Goal: Information Seeking & Learning: Learn about a topic

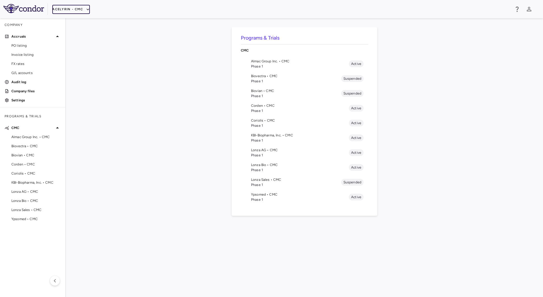
click at [82, 9] on button "Acelyrin - CMC" at bounding box center [71, 9] width 38 height 9
click at [69, 54] on li "BridgeBio, Inc." at bounding box center [75, 54] width 47 height 9
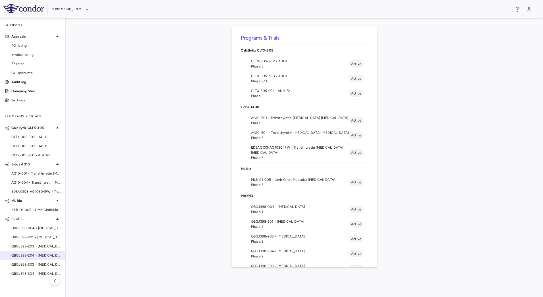
click at [43, 255] on span "QBGJ398-204 • [MEDICAL_DATA]" at bounding box center [35, 254] width 49 height 5
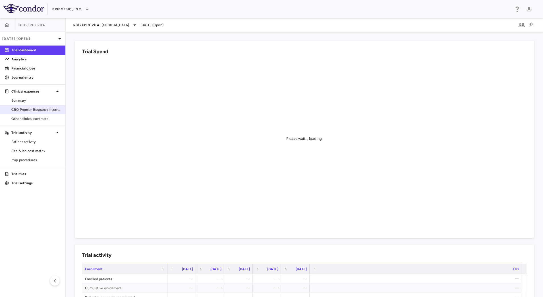
click at [32, 112] on link "CRO Premier Research International LLC" at bounding box center [32, 109] width 65 height 9
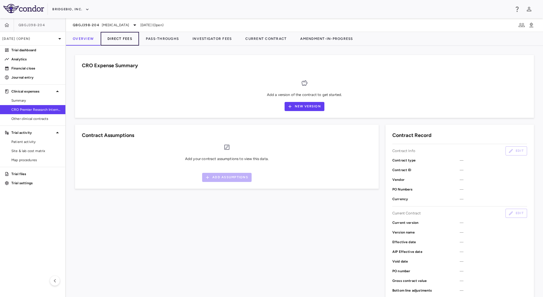
click at [116, 40] on button "Direct Fees" at bounding box center [120, 39] width 38 height 14
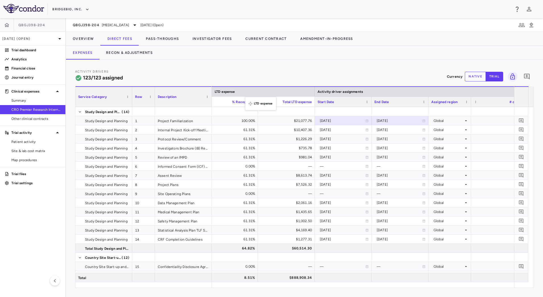
drag, startPoint x: 507, startPoint y: 90, endPoint x: 248, endPoint y: 100, distance: 258.9
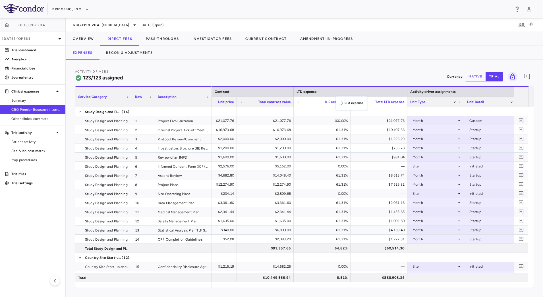
drag, startPoint x: 452, startPoint y: 93, endPoint x: 339, endPoint y: 100, distance: 113.6
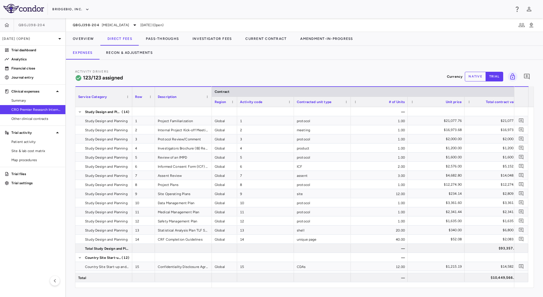
drag, startPoint x: 267, startPoint y: 105, endPoint x: 235, endPoint y: 106, distance: 31.9
click at [236, 106] on div at bounding box center [237, 102] width 2 height 10
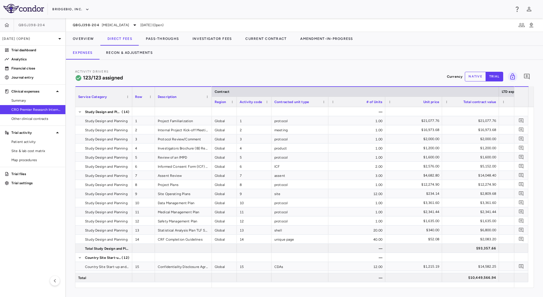
drag, startPoint x: 293, startPoint y: 105, endPoint x: 271, endPoint y: 104, distance: 22.2
click at [271, 104] on div at bounding box center [271, 102] width 2 height 10
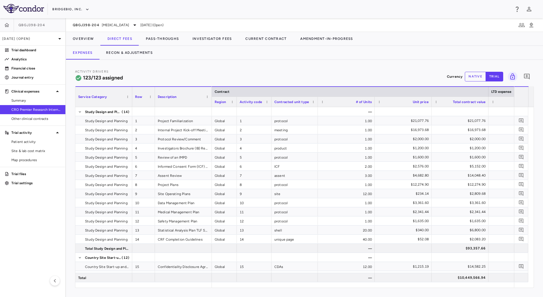
drag, startPoint x: 327, startPoint y: 106, endPoint x: 317, endPoint y: 106, distance: 10.0
click at [317, 106] on div at bounding box center [317, 102] width 2 height 10
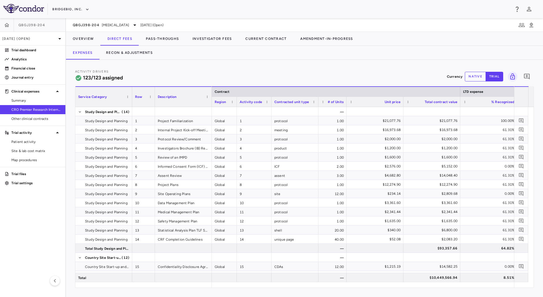
click at [345, 107] on div "Service Category Row Description Contract LTD expense Region 1" at bounding box center [304, 186] width 458 height 201
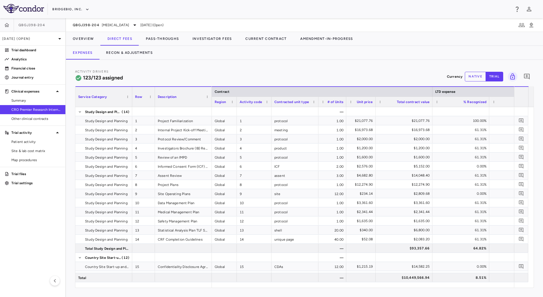
drag, startPoint x: 402, startPoint y: 105, endPoint x: 374, endPoint y: 105, distance: 27.6
click at [374, 105] on div at bounding box center [375, 102] width 2 height 10
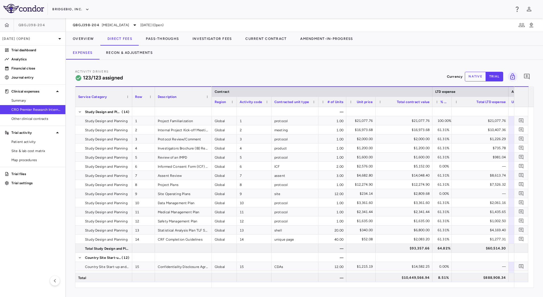
drag, startPoint x: 488, startPoint y: 105, endPoint x: 451, endPoint y: 105, distance: 37.5
click at [451, 105] on div at bounding box center [451, 102] width 2 height 10
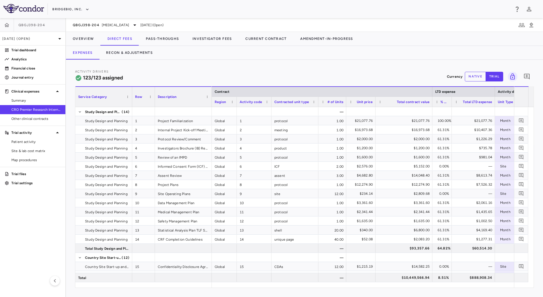
drag, startPoint x: 507, startPoint y: 106, endPoint x: 494, endPoint y: 104, distance: 13.8
click at [494, 104] on div at bounding box center [495, 102] width 2 height 10
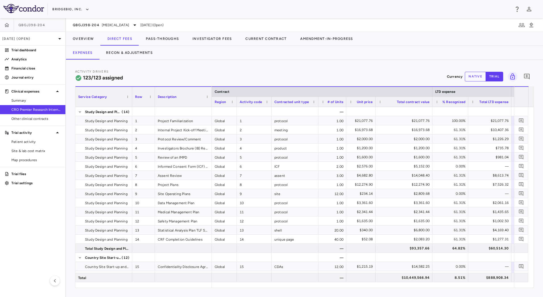
drag, startPoint x: 451, startPoint y: 105, endPoint x: 468, endPoint y: 107, distance: 16.7
click at [468, 107] on div "Service Category Row Description Contract LTD expense Region 1" at bounding box center [304, 186] width 458 height 201
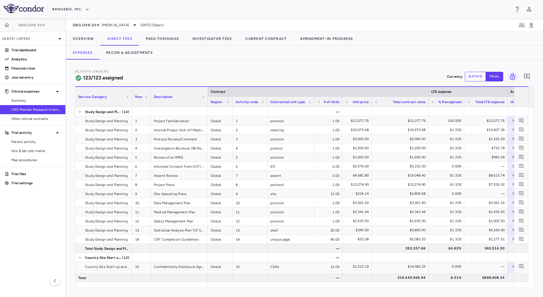
drag, startPoint x: 154, startPoint y: 106, endPoint x: 150, endPoint y: 106, distance: 4.0
click at [150, 106] on div at bounding box center [151, 97] width 2 height 20
click at [158, 40] on button "Pass-Throughs" at bounding box center [162, 39] width 47 height 14
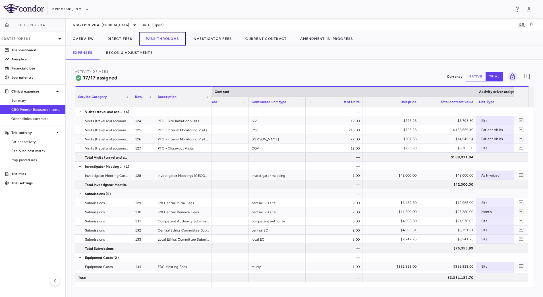
scroll to position [0, 130]
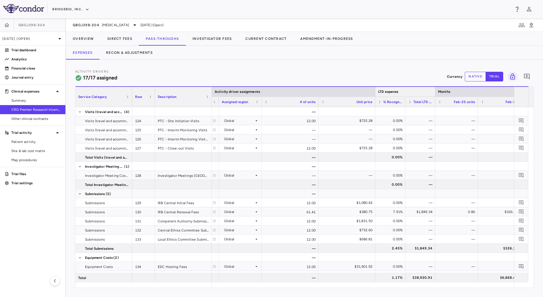
drag, startPoint x: 488, startPoint y: 94, endPoint x: 434, endPoint y: 95, distance: 53.7
click at [434, 95] on div at bounding box center [435, 92] width 2 height 10
drag, startPoint x: 435, startPoint y: 102, endPoint x: 447, endPoint y: 105, distance: 12.7
click at [447, 105] on div at bounding box center [447, 102] width 2 height 10
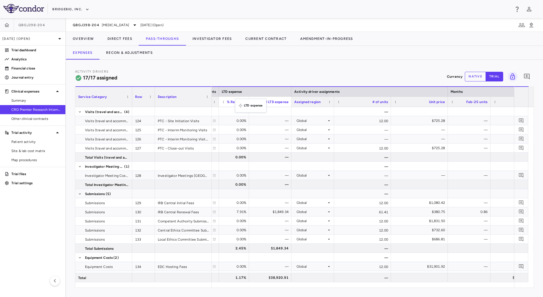
drag, startPoint x: 421, startPoint y: 92, endPoint x: 238, endPoint y: 102, distance: 183.3
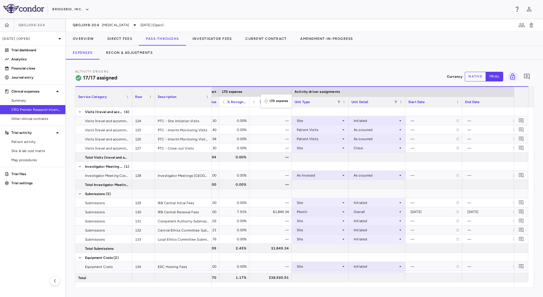
drag, startPoint x: 477, startPoint y: 93, endPoint x: 264, endPoint y: 98, distance: 213.8
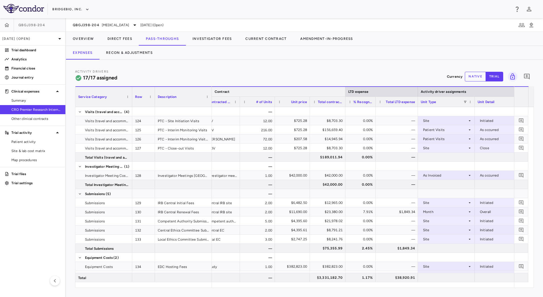
drag, startPoint x: 475, startPoint y: 92, endPoint x: 329, endPoint y: 94, distance: 146.4
click at [344, 94] on div at bounding box center [345, 92] width 2 height 10
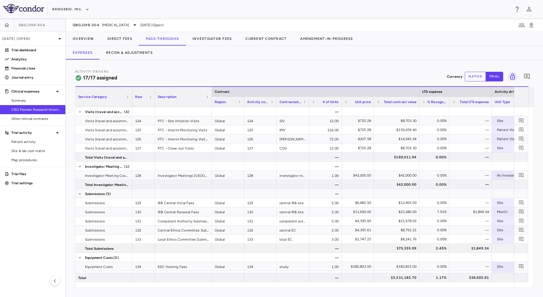
drag, startPoint x: 405, startPoint y: 104, endPoint x: 397, endPoint y: 107, distance: 8.6
click at [416, 107] on div "Service Category Row Description Contract LTD expense Region" at bounding box center [304, 186] width 458 height 201
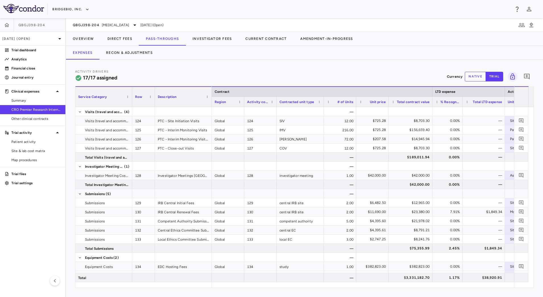
drag, startPoint x: 308, startPoint y: 105, endPoint x: 323, endPoint y: 107, distance: 15.1
click at [323, 107] on div "Service Category Row Description Contract LTD expense Region" at bounding box center [304, 186] width 458 height 201
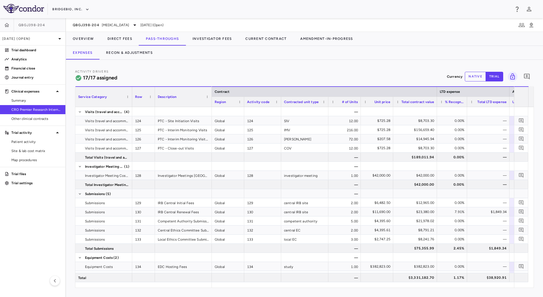
drag, startPoint x: 276, startPoint y: 105, endPoint x: 281, endPoint y: 106, distance: 4.6
click at [281, 106] on div at bounding box center [281, 102] width 2 height 10
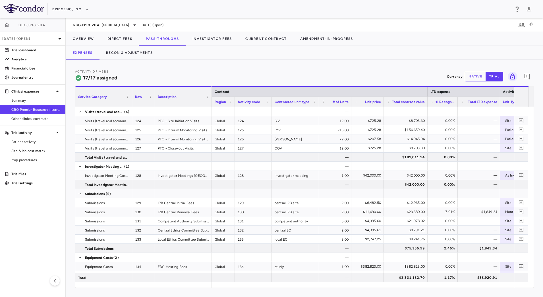
drag, startPoint x: 244, startPoint y: 105, endPoint x: 234, endPoint y: 105, distance: 9.4
click at [234, 105] on div at bounding box center [234, 102] width 2 height 10
click at [98, 26] on span "QBGJ398-204" at bounding box center [86, 25] width 27 height 5
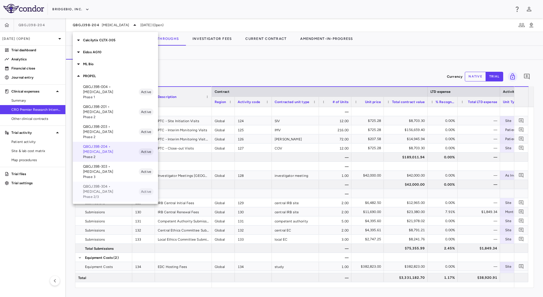
click at [113, 184] on p "QBGJ398-304 • Hypochondroplasia" at bounding box center [111, 189] width 56 height 10
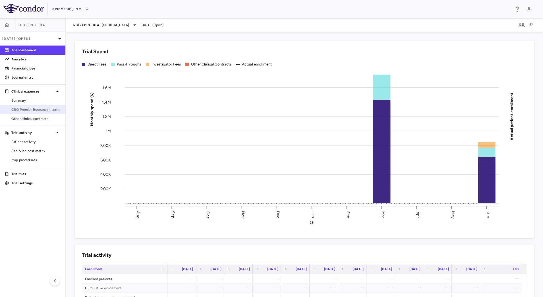
click at [23, 111] on span "CRO Premier Research International LLC" at bounding box center [35, 109] width 49 height 5
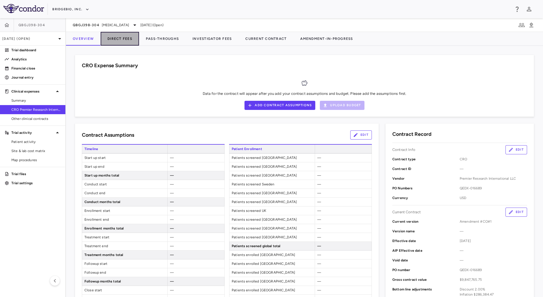
click at [117, 41] on button "Direct Fees" at bounding box center [120, 39] width 38 height 14
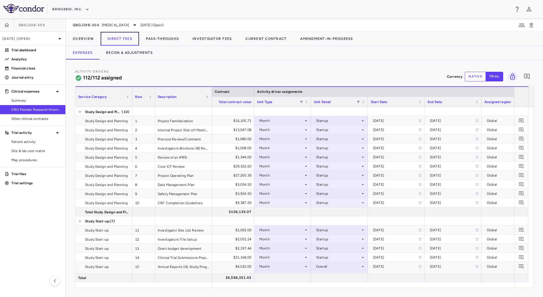
scroll to position [0, 366]
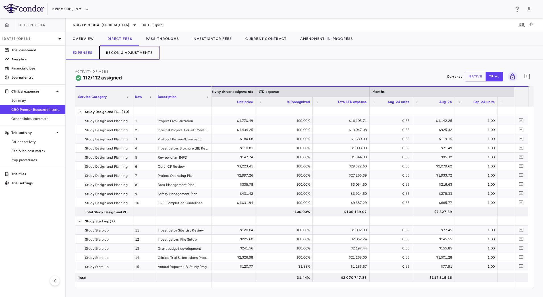
click at [145, 51] on button "Recon & Adjustments" at bounding box center [129, 53] width 60 height 14
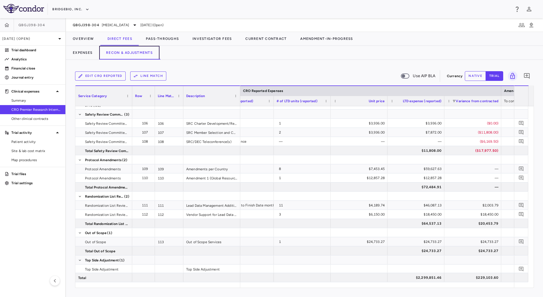
scroll to position [0, 593]
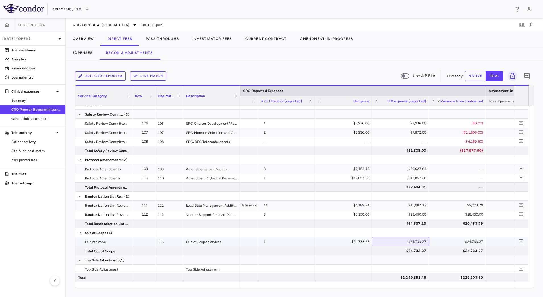
click at [390, 241] on div "$24,733.27" at bounding box center [401, 241] width 49 height 9
click at [87, 53] on button "Expenses" at bounding box center [82, 53] width 33 height 14
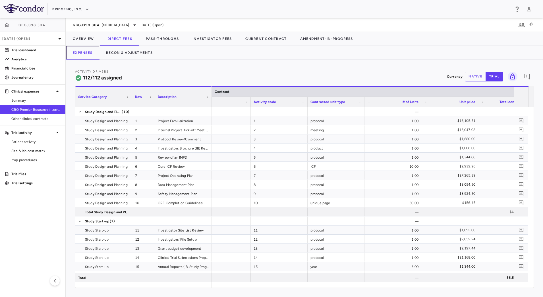
scroll to position [0, 30]
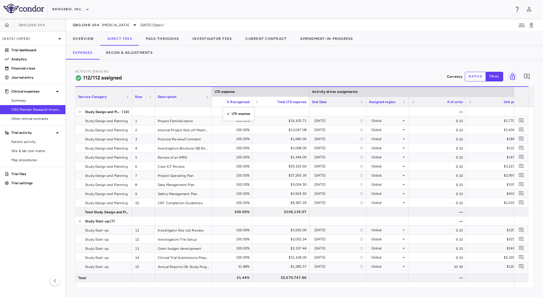
drag, startPoint x: 475, startPoint y: 94, endPoint x: 226, endPoint y: 108, distance: 249.5
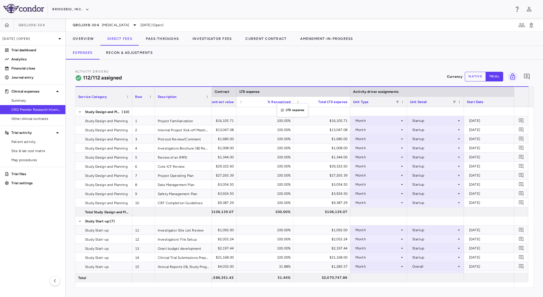
drag, startPoint x: 458, startPoint y: 93, endPoint x: 280, endPoint y: 107, distance: 178.5
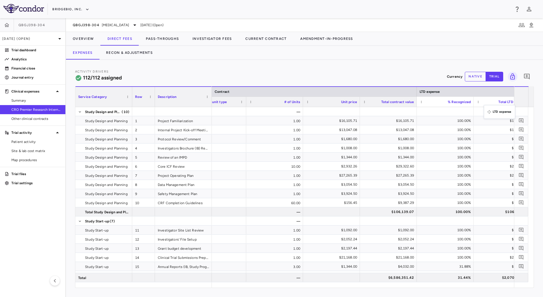
drag, startPoint x: 463, startPoint y: 93, endPoint x: 487, endPoint y: 108, distance: 28.1
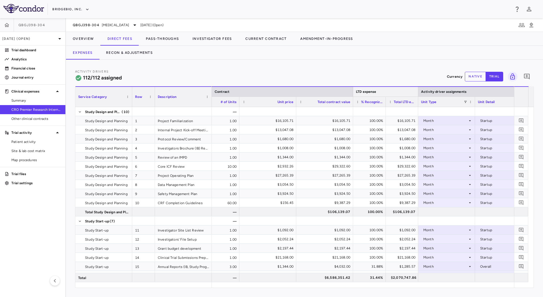
drag, startPoint x: 467, startPoint y: 91, endPoint x: 418, endPoint y: 91, distance: 48.6
click at [418, 91] on div at bounding box center [418, 92] width 2 height 10
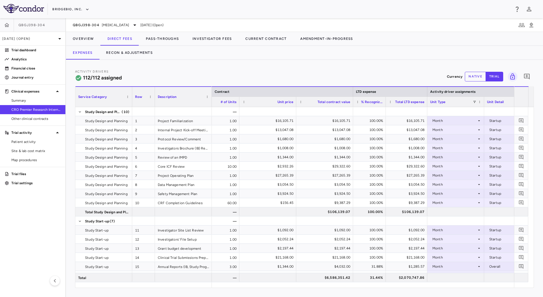
drag, startPoint x: 418, startPoint y: 101, endPoint x: 397, endPoint y: 105, distance: 20.4
click at [426, 105] on div at bounding box center [427, 102] width 2 height 10
drag, startPoint x: 385, startPoint y: 104, endPoint x: 389, endPoint y: 105, distance: 3.9
click at [389, 105] on div at bounding box center [389, 102] width 2 height 10
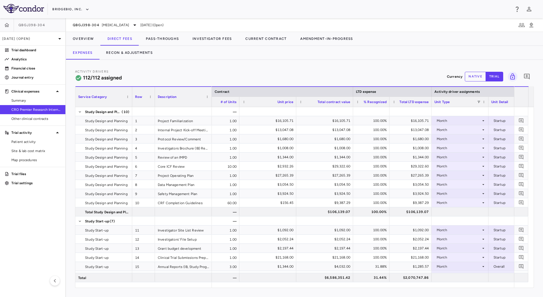
click at [431, 105] on div at bounding box center [431, 102] width 2 height 10
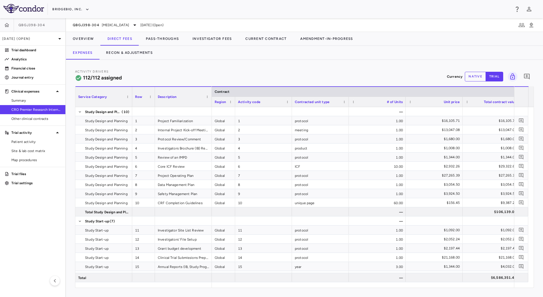
drag, startPoint x: 267, startPoint y: 106, endPoint x: 242, endPoint y: 107, distance: 25.6
click at [234, 104] on div at bounding box center [235, 102] width 2 height 10
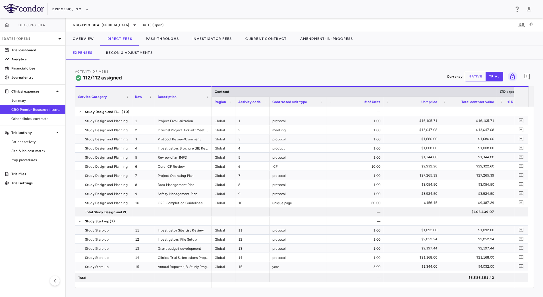
drag, startPoint x: 292, startPoint y: 105, endPoint x: 269, endPoint y: 105, distance: 22.7
click at [269, 105] on div at bounding box center [269, 102] width 2 height 10
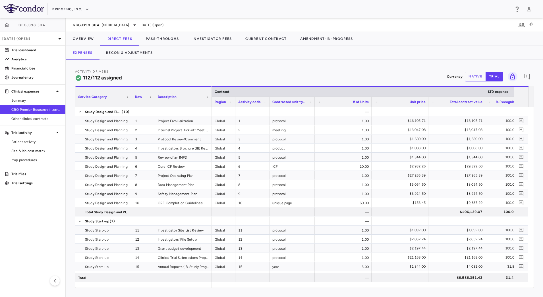
drag, startPoint x: 325, startPoint y: 103, endPoint x: 314, endPoint y: 104, distance: 11.7
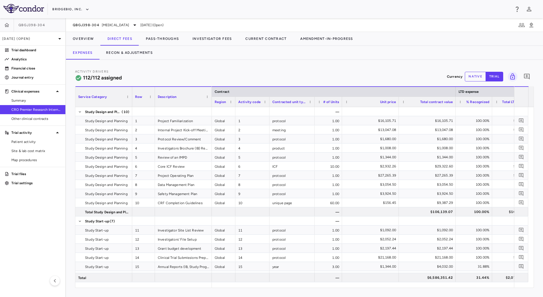
drag, startPoint x: 371, startPoint y: 104, endPoint x: 341, endPoint y: 106, distance: 29.6
click at [341, 106] on div at bounding box center [342, 102] width 2 height 10
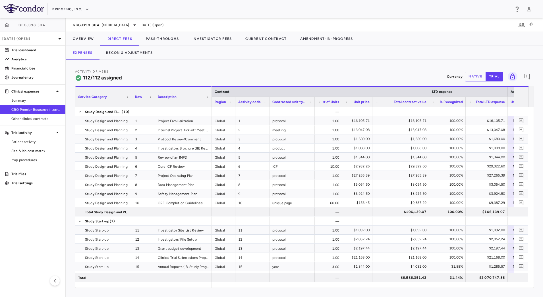
drag, startPoint x: 398, startPoint y: 106, endPoint x: 372, endPoint y: 106, distance: 26.2
click at [372, 106] on div at bounding box center [372, 102] width 2 height 10
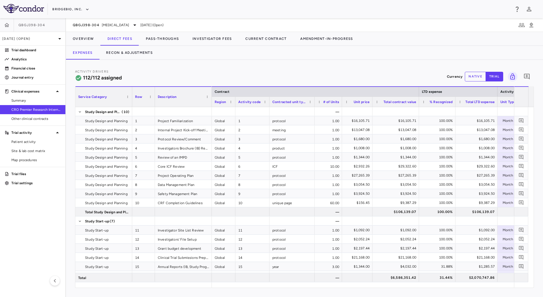
drag, startPoint x: 428, startPoint y: 104, endPoint x: 418, endPoint y: 106, distance: 10.4
click at [418, 106] on div at bounding box center [419, 102] width 2 height 10
click at [165, 43] on button "Pass-Throughs" at bounding box center [162, 39] width 47 height 14
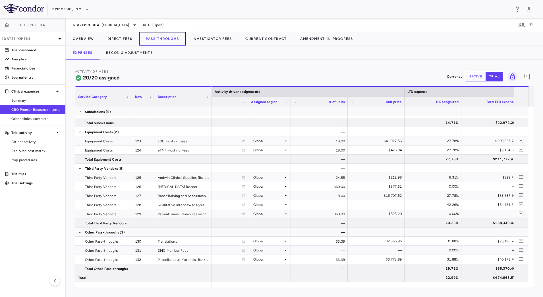
scroll to position [0, 585]
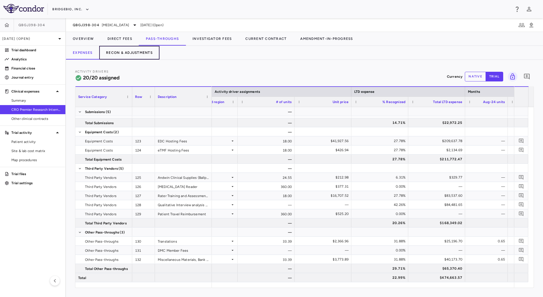
click at [125, 53] on button "Recon & Adjustments" at bounding box center [129, 53] width 60 height 14
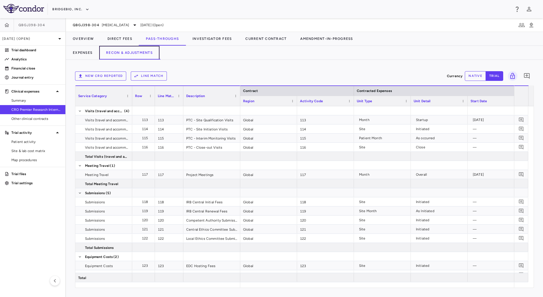
scroll to position [0, 154]
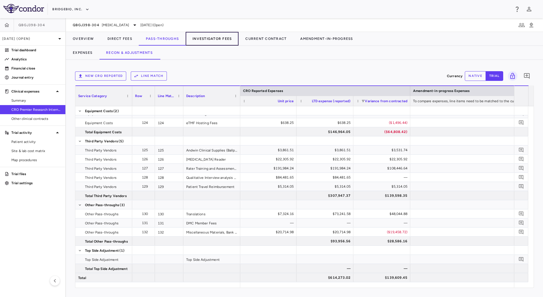
click at [211, 37] on button "Investigator Fees" at bounding box center [212, 39] width 53 height 14
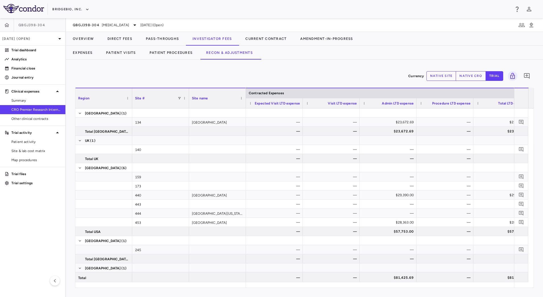
click at [303, 58] on div "Expenses Patient Visits Patient Procedures Recon & Adjustments" at bounding box center [304, 53] width 477 height 14
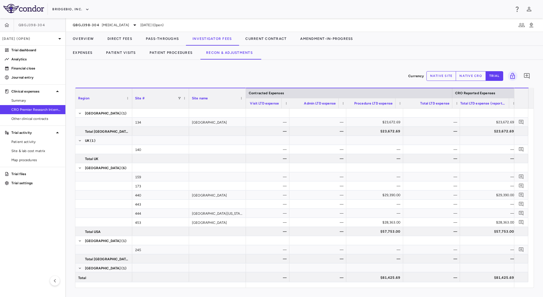
scroll to position [0, 171]
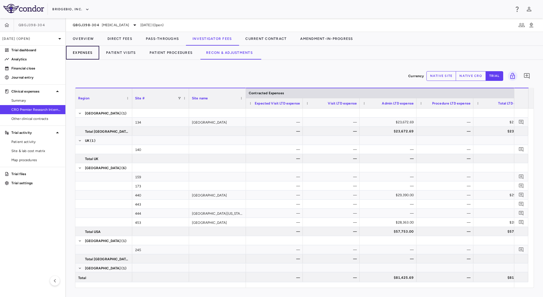
click at [88, 48] on button "Expenses" at bounding box center [82, 53] width 33 height 14
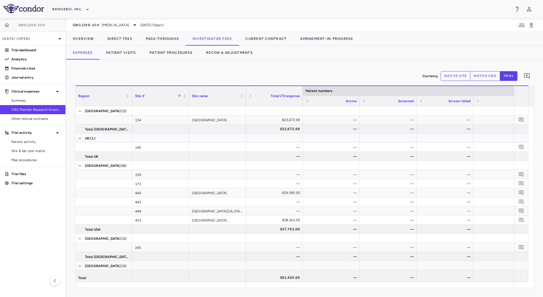
click at [308, 55] on div "Expenses Patient Visits Patient Procedures Recon & Adjustments" at bounding box center [304, 53] width 477 height 14
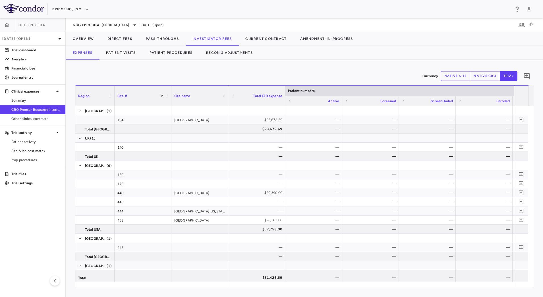
drag, startPoint x: 132, startPoint y: 104, endPoint x: 114, endPoint y: 100, distance: 18.1
click at [114, 100] on div at bounding box center [114, 96] width 2 height 20
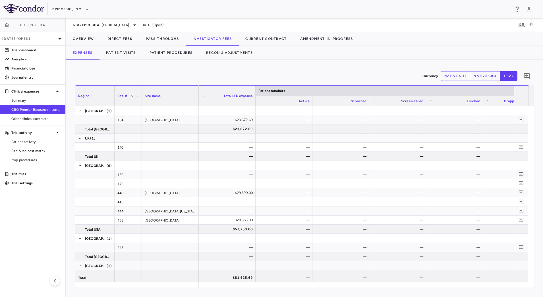
drag, startPoint x: 171, startPoint y: 102, endPoint x: 141, endPoint y: 100, distance: 29.6
click at [141, 100] on div at bounding box center [141, 96] width 2 height 20
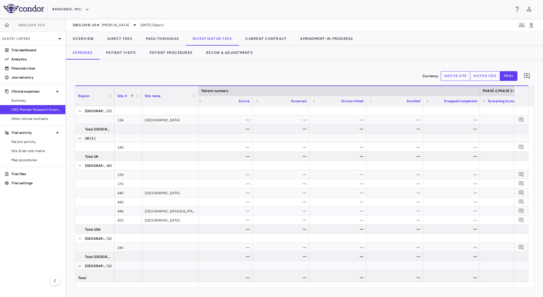
scroll to position [0, 159]
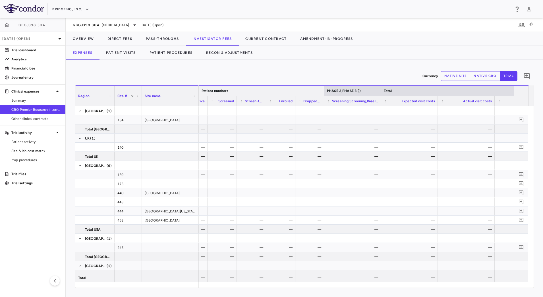
drag, startPoint x: 461, startPoint y: 91, endPoint x: 313, endPoint y: 159, distance: 163.5
click at [323, 88] on div at bounding box center [324, 91] width 2 height 10
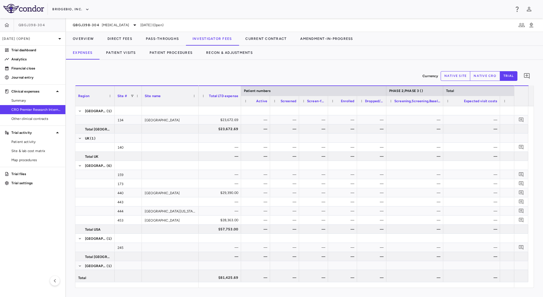
drag, startPoint x: 254, startPoint y: 89, endPoint x: 240, endPoint y: 90, distance: 14.5
click at [240, 90] on div at bounding box center [241, 96] width 2 height 20
drag, startPoint x: 385, startPoint y: 101, endPoint x: 387, endPoint y: 106, distance: 5.1
click at [404, 106] on div "Region Site # Site name Patient numbers Total UK" at bounding box center [304, 186] width 458 height 202
drag, startPoint x: 327, startPoint y: 103, endPoint x: 331, endPoint y: 105, distance: 4.7
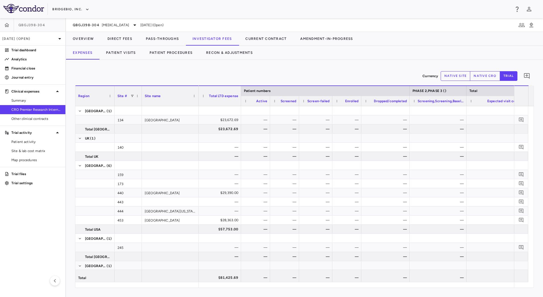
click at [331, 105] on div at bounding box center [332, 101] width 2 height 10
click at [153, 208] on span "Export" at bounding box center [152, 205] width 48 height 8
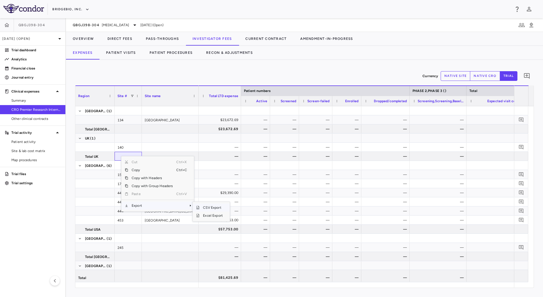
click at [207, 207] on span "CSV Export" at bounding box center [213, 207] width 27 height 8
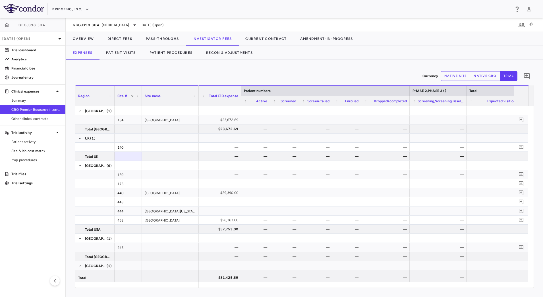
click at [345, 70] on div "Currency native site native cro trial 0" at bounding box center [304, 76] width 459 height 14
click at [447, 77] on button "native site" at bounding box center [456, 76] width 30 height 10
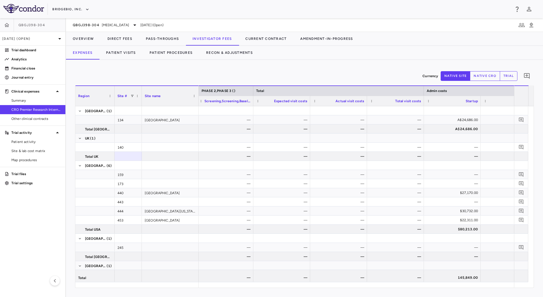
scroll to position [0, 453]
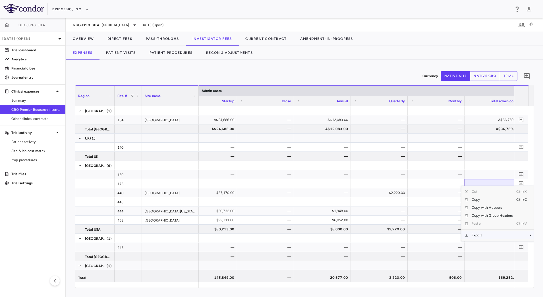
click at [480, 235] on span "Export" at bounding box center [492, 235] width 48 height 8
click at [452, 235] on span "CSV Export" at bounding box center [445, 237] width 27 height 8
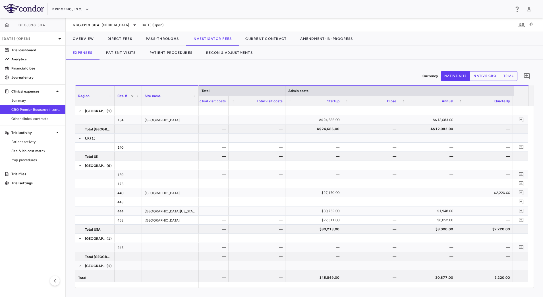
scroll to position [0, 109]
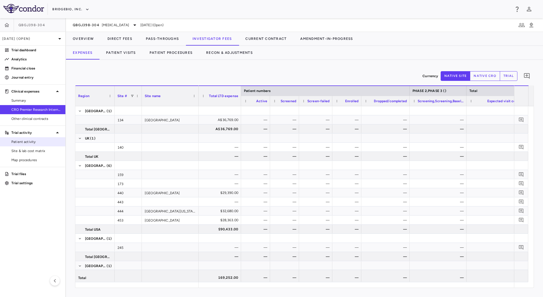
drag, startPoint x: 36, startPoint y: 141, endPoint x: 52, endPoint y: 141, distance: 15.6
click at [36, 142] on span "Patient activity" at bounding box center [35, 141] width 49 height 5
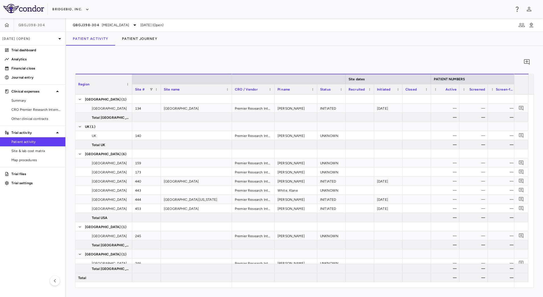
drag, startPoint x: 174, startPoint y: 92, endPoint x: 160, endPoint y: 91, distance: 14.0
click at [160, 91] on div at bounding box center [160, 89] width 2 height 10
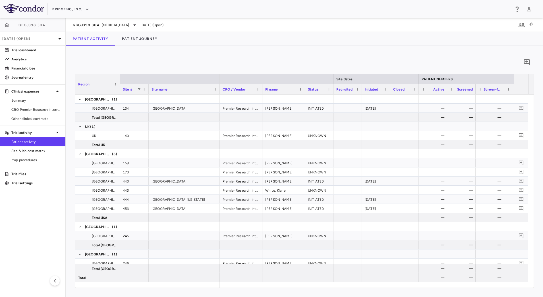
drag, startPoint x: 132, startPoint y: 89, endPoint x: 119, endPoint y: 89, distance: 12.2
click at [119, 89] on div at bounding box center [120, 84] width 2 height 20
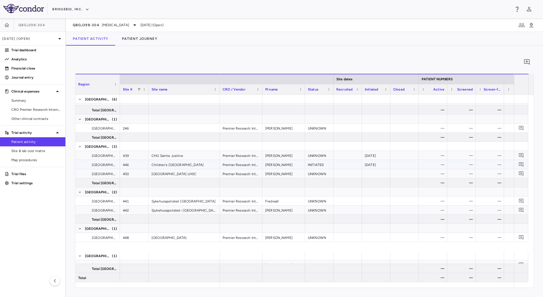
scroll to position [167, 0]
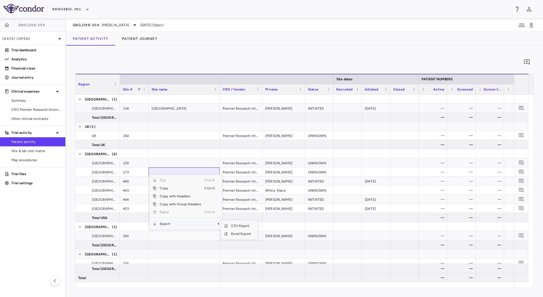
click at [194, 223] on span "Export" at bounding box center [180, 223] width 48 height 8
click at [238, 225] on span "CSV Export" at bounding box center [241, 225] width 27 height 8
click at [295, 63] on div "0" at bounding box center [304, 62] width 459 height 14
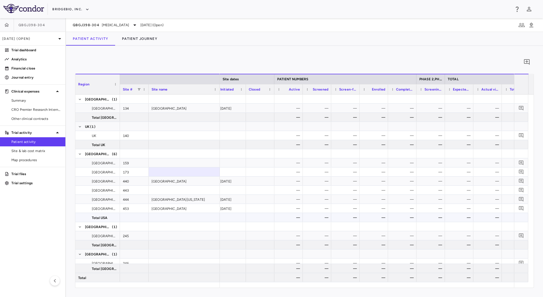
click at [475, 219] on div "—" at bounding box center [487, 217] width 28 height 9
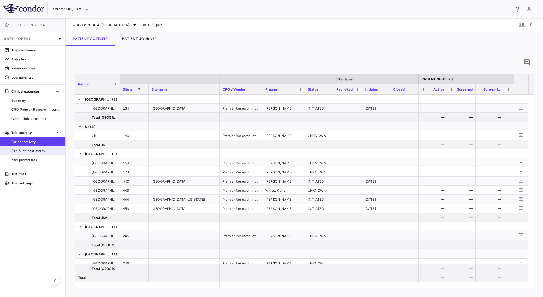
click at [49, 152] on span "Site & lab cost matrix" at bounding box center [35, 150] width 49 height 5
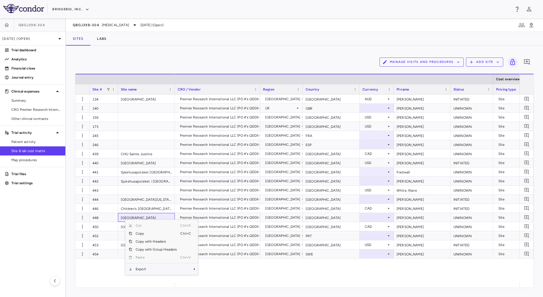
click at [163, 268] on span "Export" at bounding box center [156, 269] width 48 height 8
click at [213, 269] on span "CSV Export" at bounding box center [217, 271] width 27 height 8
click at [282, 53] on div "Manage Visits and Procedures Add Site 0 Drag here to set row groups Drag here t…" at bounding box center [304, 171] width 477 height 251
click at [460, 63] on icon "button" at bounding box center [458, 61] width 5 height 5
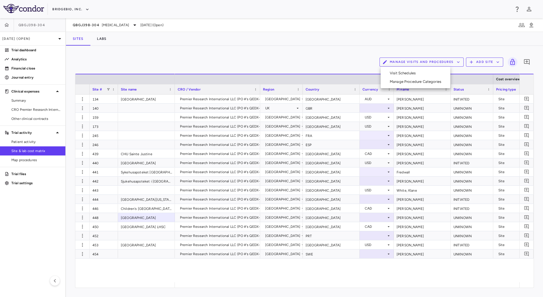
click at [431, 70] on li "Visit Schedules" at bounding box center [415, 73] width 61 height 9
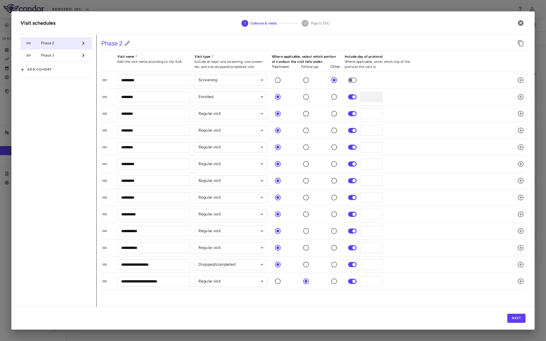
click at [56, 58] on li "Phase 3" at bounding box center [55, 55] width 71 height 12
click at [520, 23] on icon "button" at bounding box center [520, 23] width 7 height 7
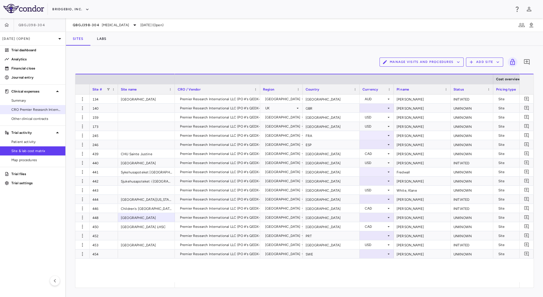
click at [49, 109] on span "CRO Premier Research International LLC" at bounding box center [35, 109] width 49 height 5
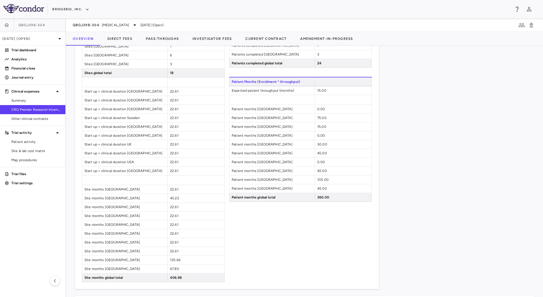
scroll to position [426, 0]
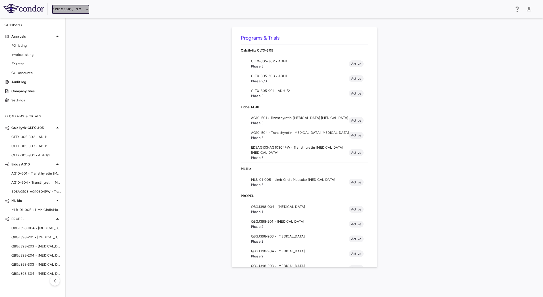
click at [78, 6] on button "BridgeBio, Inc." at bounding box center [70, 9] width 37 height 9
click at [77, 32] on li "Acelyrin - CMC" at bounding box center [75, 29] width 47 height 9
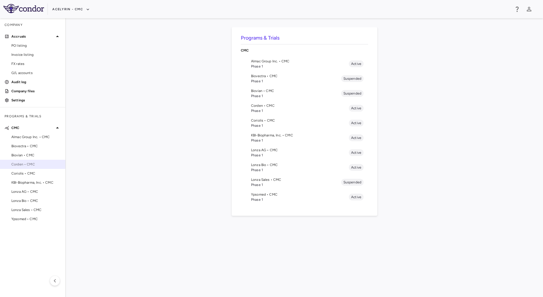
click at [30, 165] on span "Corden • CMC" at bounding box center [35, 163] width 49 height 5
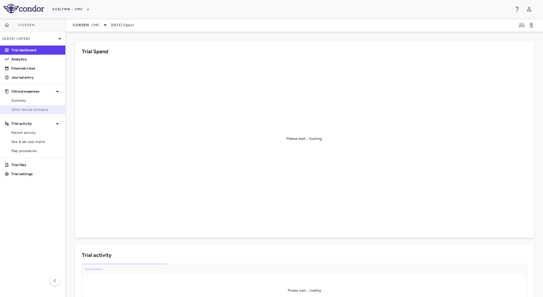
click at [32, 108] on span "Other clinical contracts" at bounding box center [35, 109] width 49 height 5
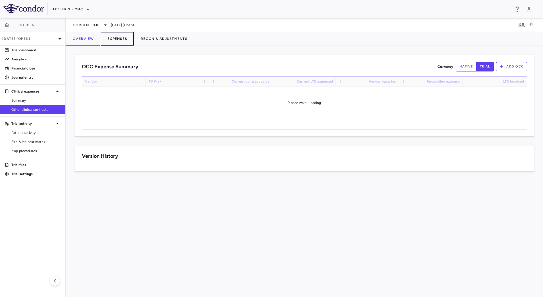
click at [118, 40] on button "Expenses" at bounding box center [117, 39] width 33 height 14
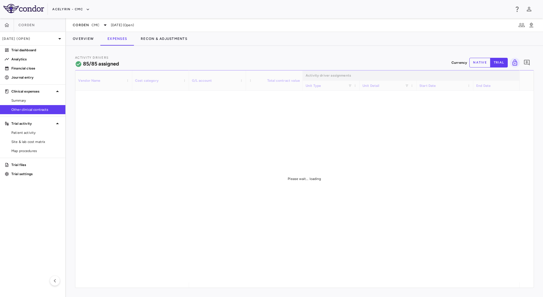
drag, startPoint x: 345, startPoint y: 284, endPoint x: 354, endPoint y: 285, distance: 9.1
click at [354, 285] on div "Please wait... loading" at bounding box center [304, 178] width 458 height 217
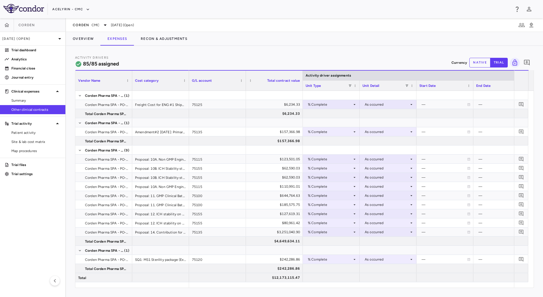
click at [475, 66] on button "native" at bounding box center [479, 63] width 21 height 10
type button "native"
